Goal: Task Accomplishment & Management: Manage account settings

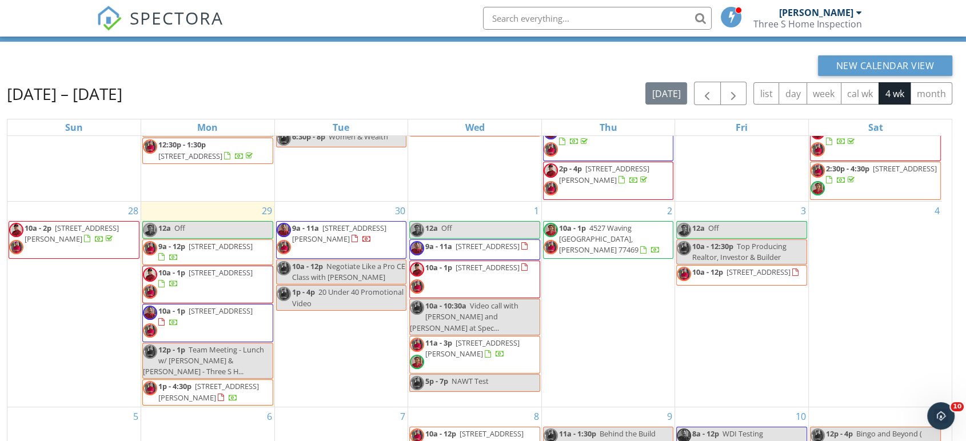
click at [727, 277] on span "3120 Wentworth St, Houston 77004" at bounding box center [758, 272] width 64 height 10
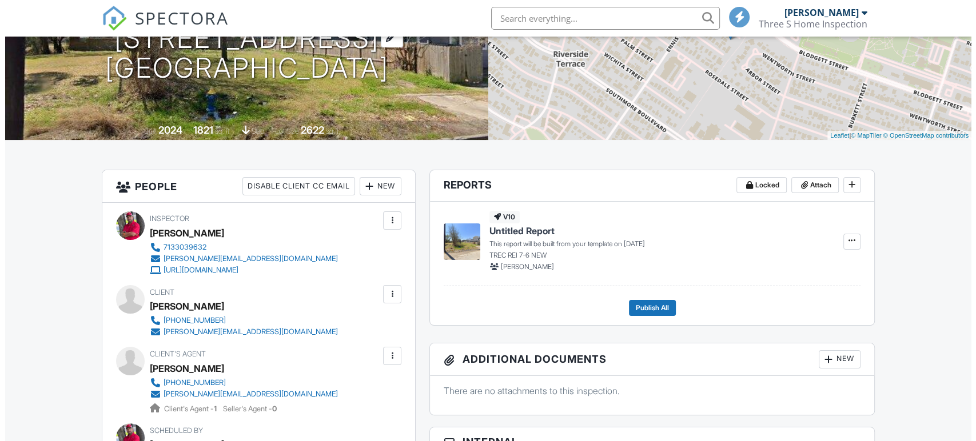
scroll to position [63, 0]
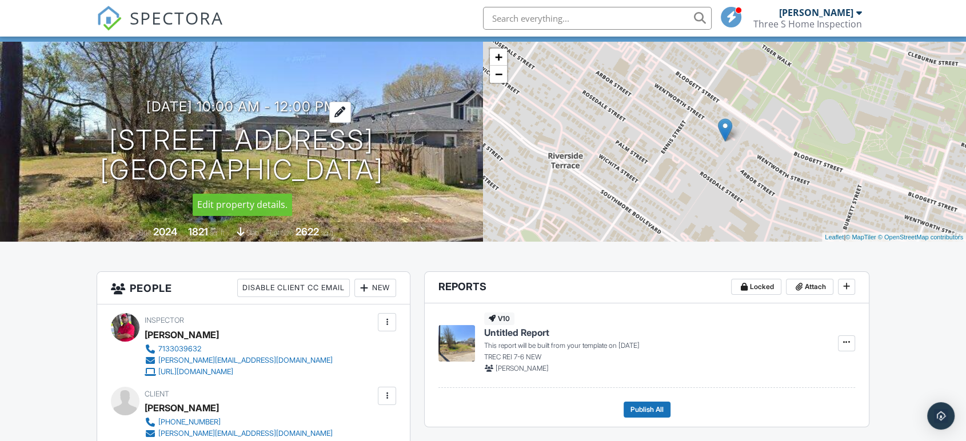
click at [270, 112] on h3 "[DATE] 10:00 am - 12:00 pm" at bounding box center [241, 106] width 190 height 15
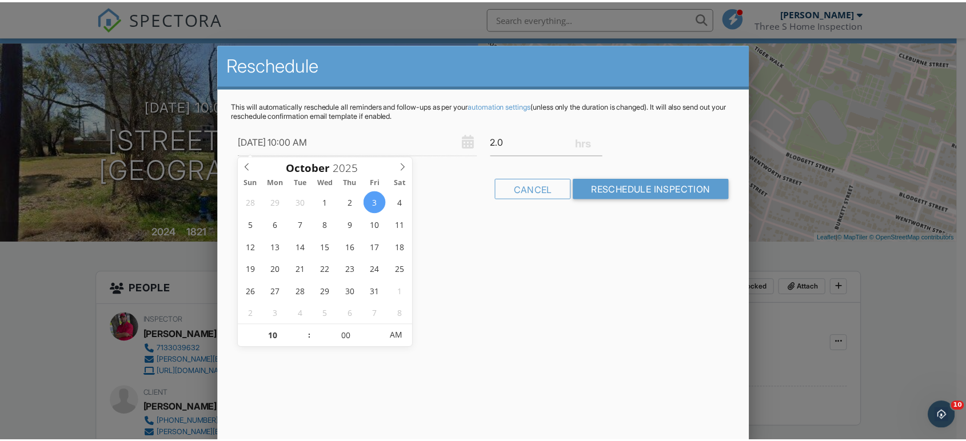
scroll to position [0, 0]
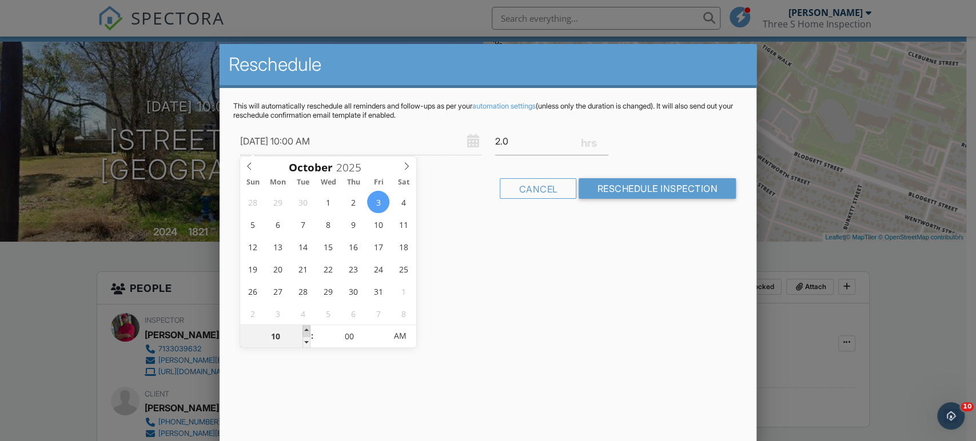
type input "[DATE] 11:00 AM"
type input "11"
click at [307, 326] on span at bounding box center [306, 330] width 8 height 11
type input "[DATE] 12:00 PM"
type input "12"
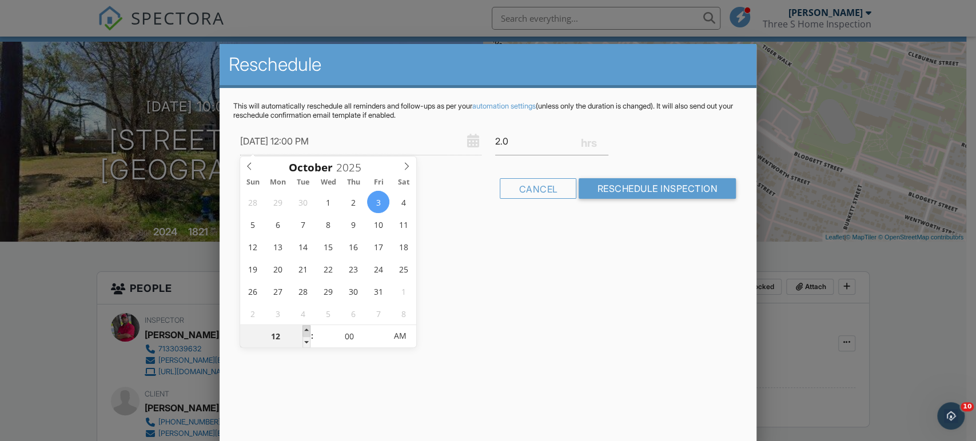
click at [308, 326] on span at bounding box center [306, 330] width 8 height 11
type input "[DATE] 1:00 PM"
type input "01"
click at [308, 326] on span at bounding box center [306, 330] width 8 height 11
click at [553, 318] on div "Reschedule This will automatically reschedule all reminders and follow-ups as p…" at bounding box center [487, 244] width 537 height 400
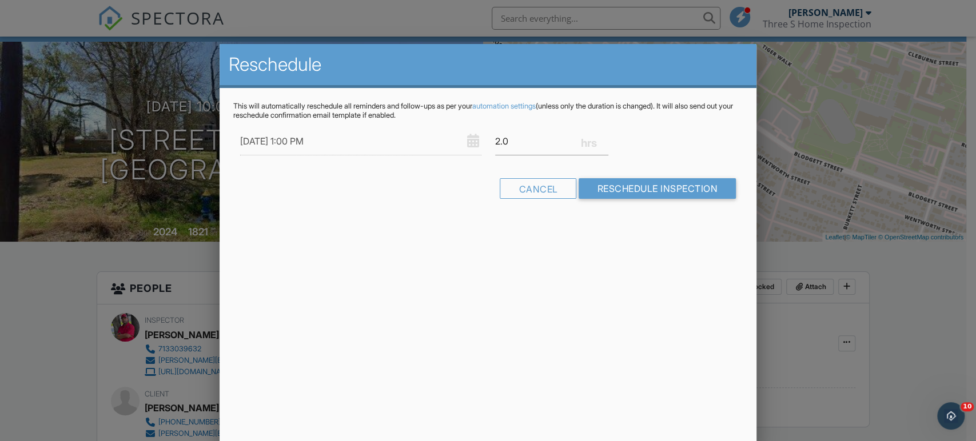
click at [99, 255] on div at bounding box center [488, 219] width 976 height 552
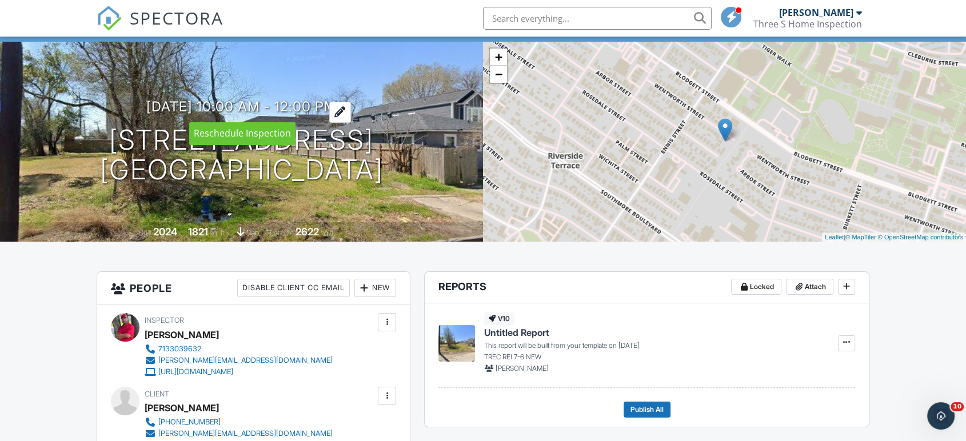
click at [272, 104] on h3 "[DATE] 10:00 am - 12:00 pm" at bounding box center [241, 106] width 190 height 15
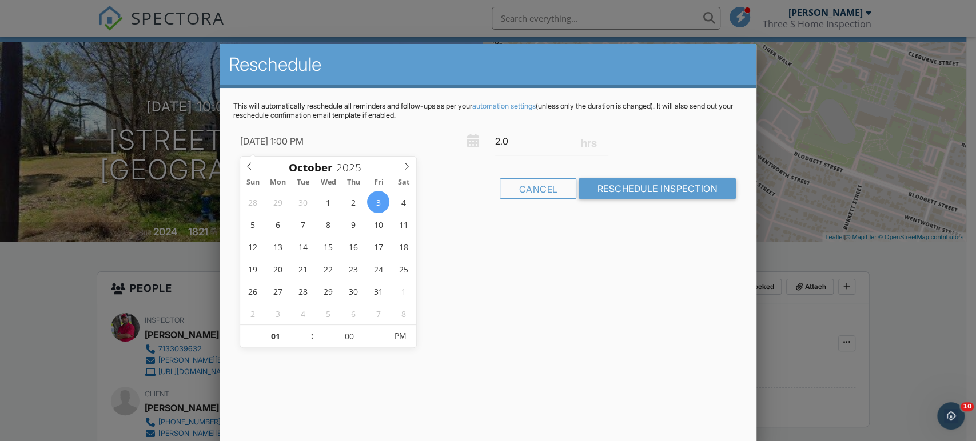
click at [586, 331] on div "Reschedule This will automatically reschedule all reminders and follow-ups as p…" at bounding box center [487, 244] width 537 height 400
click at [55, 290] on div at bounding box center [488, 219] width 976 height 552
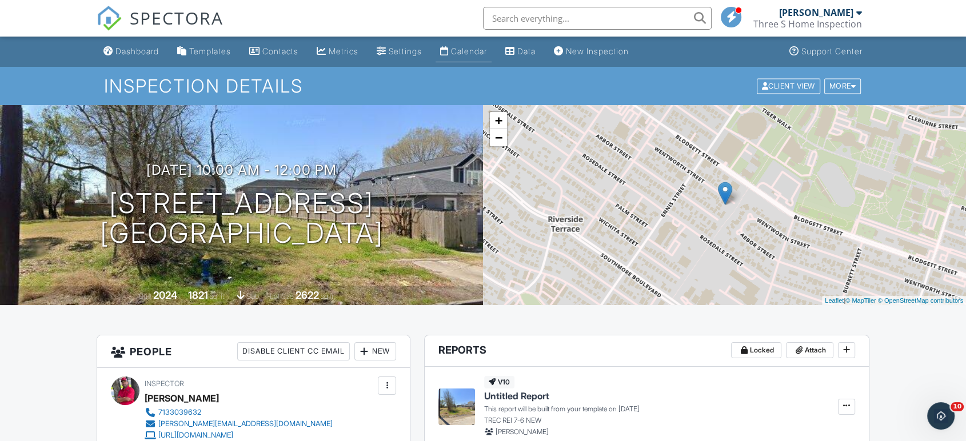
click at [469, 49] on div "Calendar" at bounding box center [469, 51] width 36 height 10
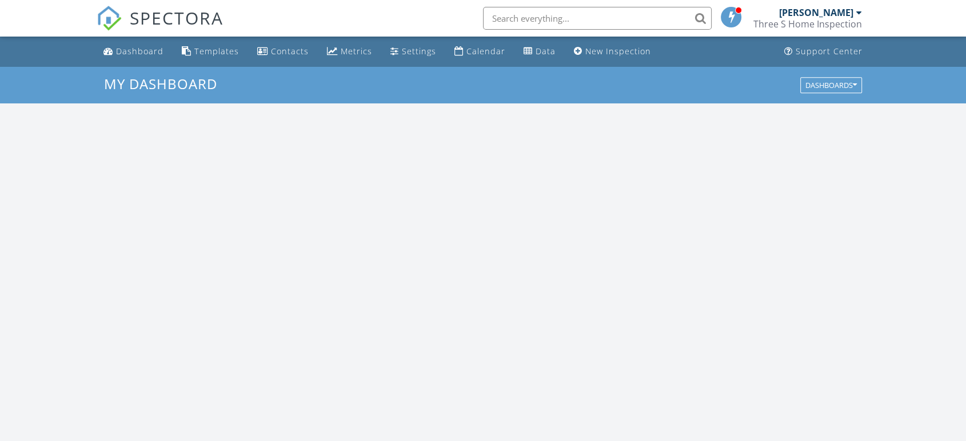
scroll to position [1060, 986]
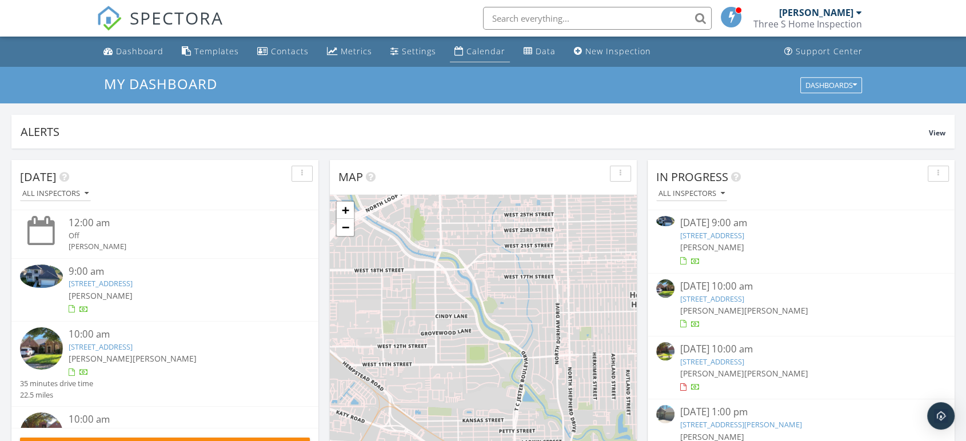
click at [466, 56] on div "Calendar" at bounding box center [485, 51] width 39 height 11
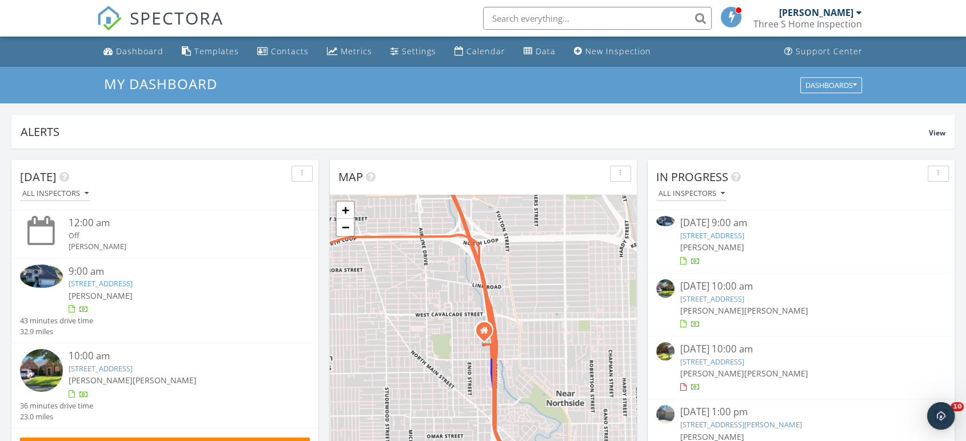
scroll to position [0, 0]
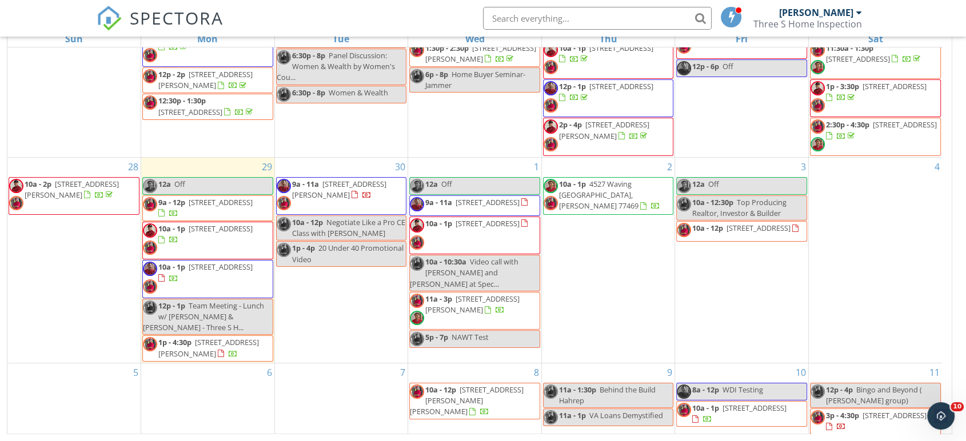
scroll to position [127, 0]
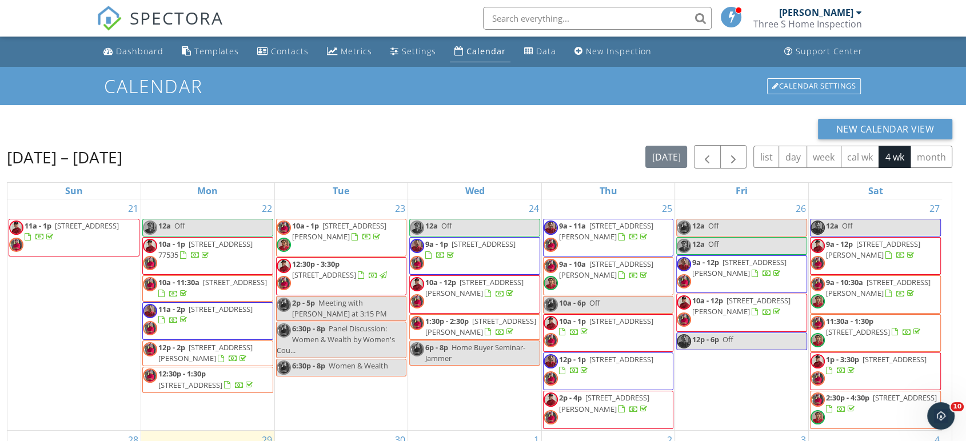
click at [497, 122] on div "New Calendar View" at bounding box center [479, 129] width 945 height 21
